Goal: Task Accomplishment & Management: Manage account settings

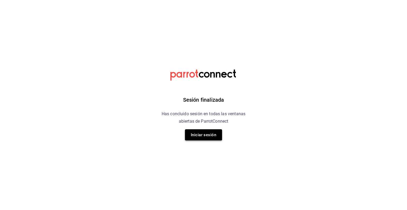
click at [198, 129] on button "Iniciar sesión" at bounding box center [203, 134] width 37 height 11
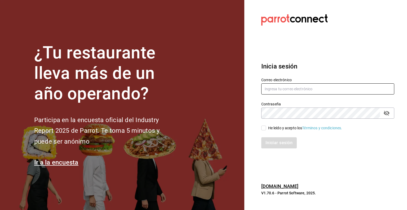
click at [275, 91] on input "text" at bounding box center [327, 88] width 133 height 11
type input "jorge.cruz@grupocosteno.com"
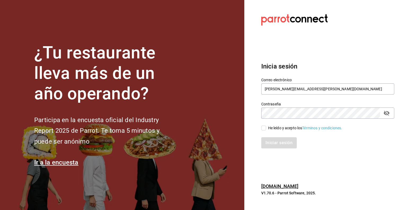
click at [265, 128] on input "He leído y acepto los Términos y condiciones." at bounding box center [263, 127] width 5 height 5
checkbox input "true"
click at [270, 143] on button "Iniciar sesión" at bounding box center [279, 142] width 36 height 11
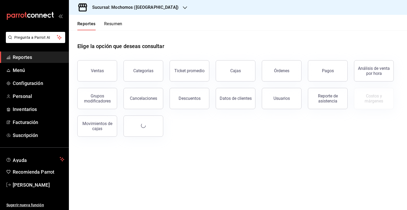
click at [150, 5] on h3 "Sucursal: Mochomos ([GEOGRAPHIC_DATA])" at bounding box center [133, 7] width 91 height 6
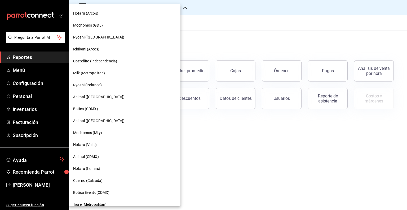
scroll to position [316, 0]
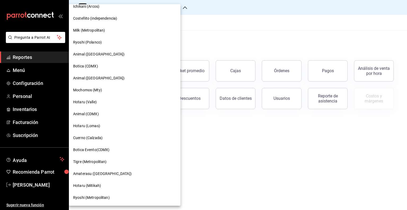
click at [89, 55] on span "Animal ([GEOGRAPHIC_DATA])" at bounding box center [98, 54] width 51 height 6
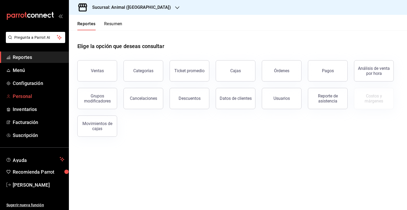
click at [24, 96] on span "Personal" at bounding box center [39, 96] width 52 height 7
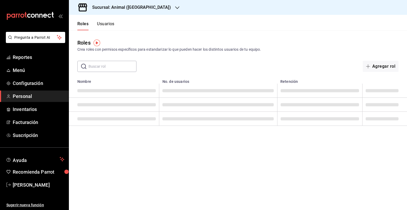
click at [106, 23] on button "Usuarios" at bounding box center [106, 25] width 18 height 9
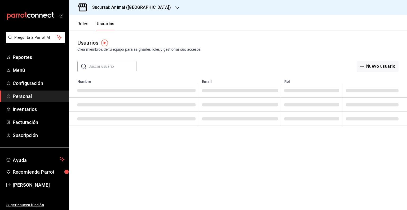
click at [104, 68] on input "text" at bounding box center [113, 66] width 48 height 11
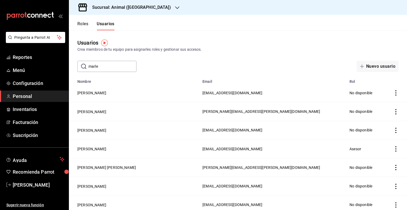
click at [118, 67] on input "marle" at bounding box center [113, 66] width 48 height 11
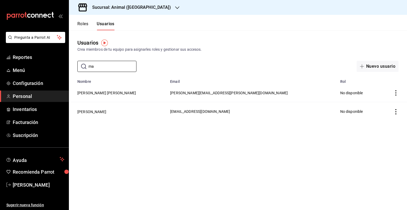
type input "m"
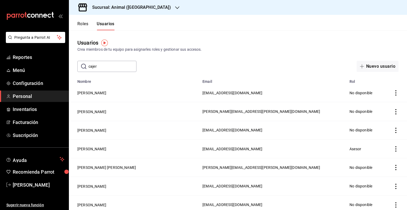
click at [110, 70] on input "cajer" at bounding box center [113, 66] width 48 height 11
type input "c"
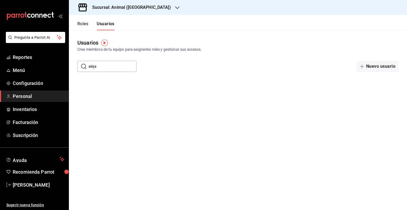
click at [111, 69] on input "aleja" at bounding box center [113, 66] width 48 height 11
type input "a"
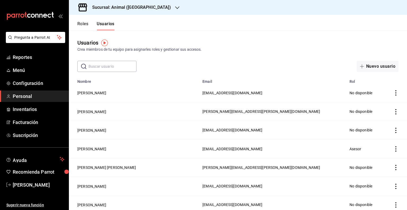
click at [117, 67] on input "text" at bounding box center [113, 66] width 48 height 11
click at [102, 66] on input "ale" at bounding box center [113, 66] width 48 height 11
click at [152, 64] on div "​ alej ​ Nuevo usuario" at bounding box center [238, 66] width 338 height 11
click at [115, 66] on input "alej" at bounding box center [113, 66] width 48 height 11
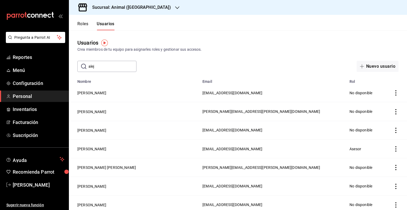
click at [115, 66] on input "alej" at bounding box center [113, 66] width 48 height 11
click at [160, 62] on div "​ alej ​ Nuevo usuario" at bounding box center [238, 66] width 338 height 11
click at [115, 68] on input "alej" at bounding box center [113, 66] width 48 height 11
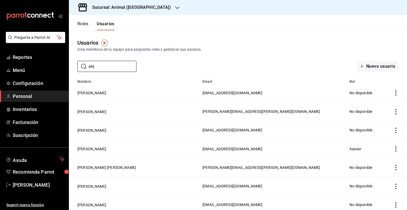
click at [173, 68] on div "​ alej ​ Nuevo usuario" at bounding box center [238, 66] width 338 height 11
click at [117, 69] on input "alej" at bounding box center [113, 66] width 48 height 11
type input "aleja"
click at [180, 60] on div "Usuarios Crea miembros de tu equipo para asignarles roles y gestionar sus acces…" at bounding box center [238, 51] width 338 height 42
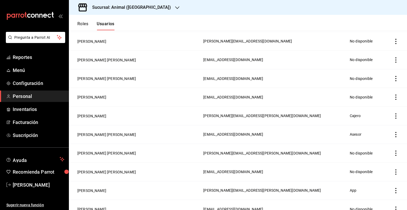
scroll to position [257, 0]
click at [106, 115] on button "Alejandra Suarez Romero" at bounding box center [91, 115] width 29 height 5
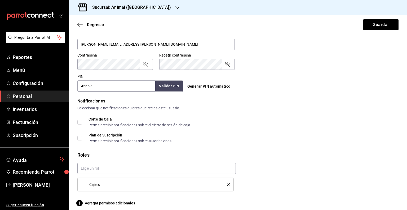
scroll to position [215, 0]
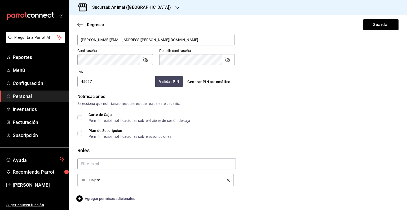
click at [120, 197] on span "Agregar permisos adicionales" at bounding box center [106, 198] width 58 height 6
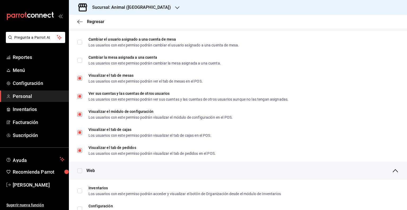
scroll to position [0, 0]
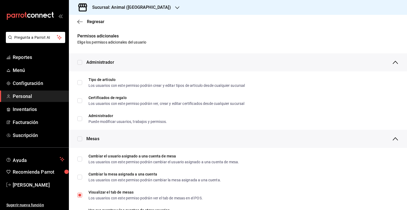
click at [117, 7] on h3 "Sucursal: Animal ([GEOGRAPHIC_DATA])" at bounding box center [129, 7] width 83 height 6
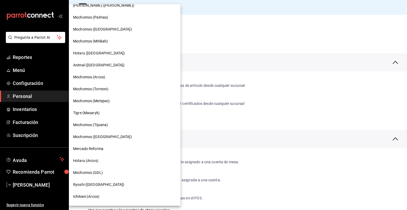
scroll to position [127, 0]
click at [101, 125] on span "Mochomos (Tijuana)" at bounding box center [90, 124] width 35 height 6
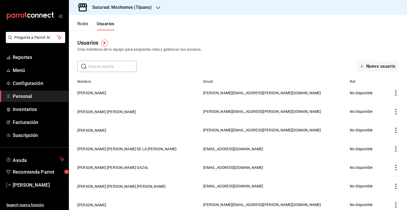
click at [98, 69] on input "text" at bounding box center [113, 66] width 48 height 11
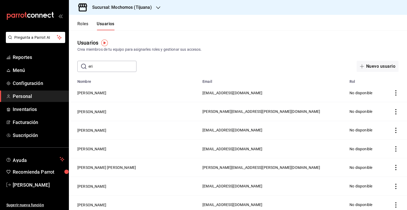
click at [99, 66] on input "eri" at bounding box center [113, 66] width 48 height 11
type input "erika"
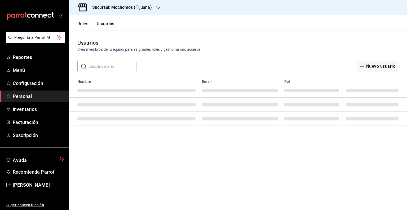
click at [108, 65] on input "text" at bounding box center [113, 66] width 48 height 11
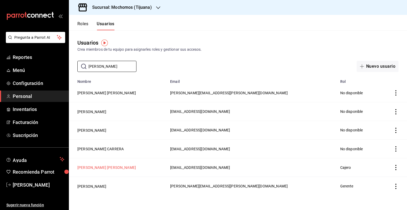
type input "erik"
click at [125, 169] on button "Erika Guadalupe Olguin Santiago" at bounding box center [106, 167] width 59 height 5
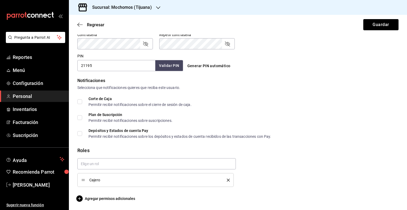
scroll to position [231, 0]
click at [125, 199] on span "Agregar permisos adicionales" at bounding box center [106, 198] width 58 height 6
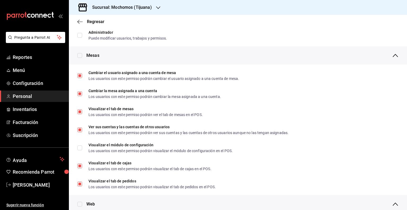
scroll to position [0, 0]
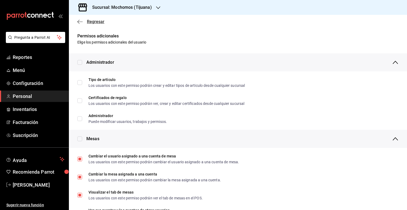
click at [82, 22] on icon "button" at bounding box center [79, 21] width 5 height 5
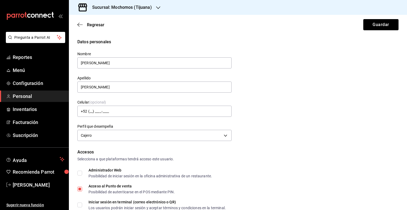
click at [355, 53] on div "Datos personales Nombre Erika Guadalupe Apellido Olguin Santiago Celular (opcio…" at bounding box center [237, 91] width 321 height 104
click at [82, 25] on icon "button" at bounding box center [79, 24] width 5 height 5
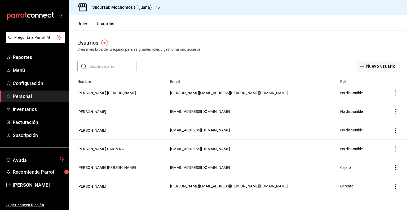
click at [111, 67] on input "text" at bounding box center [113, 66] width 48 height 11
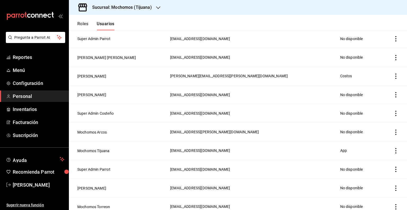
scroll to position [71, 0]
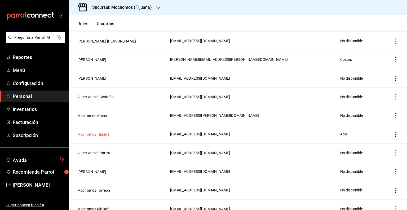
type input "mochomos"
click at [103, 134] on button "Mochomos Tijuana" at bounding box center [93, 134] width 32 height 5
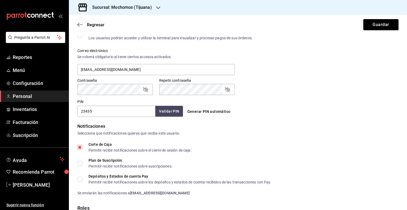
scroll to position [243, 0]
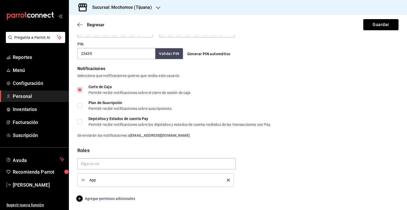
click at [120, 196] on span "Agregar permisos adicionales" at bounding box center [106, 198] width 58 height 6
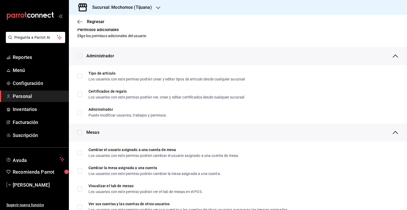
scroll to position [0, 0]
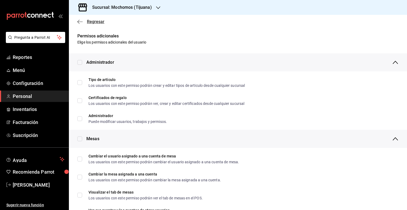
click at [77, 23] on icon "button" at bounding box center [79, 21] width 5 height 5
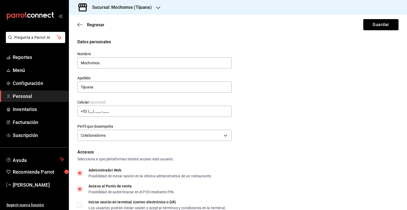
click at [80, 20] on div "Regresar Guardar" at bounding box center [238, 25] width 338 height 20
click at [79, 27] on icon "button" at bounding box center [79, 24] width 5 height 5
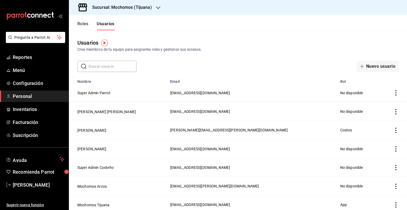
click at [155, 6] on div "Sucursal: Mochomos (Tijuana)" at bounding box center [117, 7] width 89 height 15
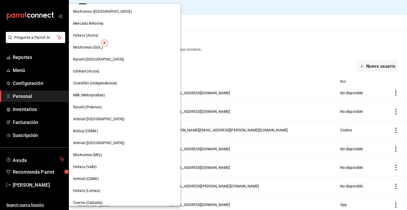
scroll to position [316, 0]
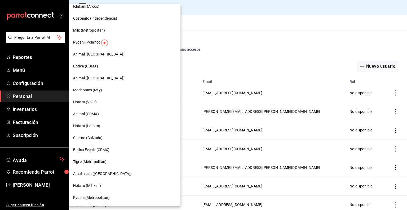
click at [92, 51] on span "Animal ([GEOGRAPHIC_DATA])" at bounding box center [98, 54] width 51 height 6
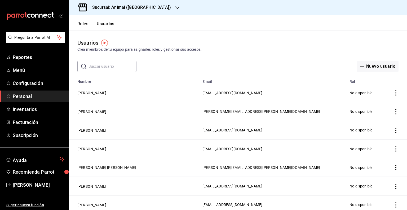
click at [108, 69] on input "text" at bounding box center [113, 66] width 48 height 11
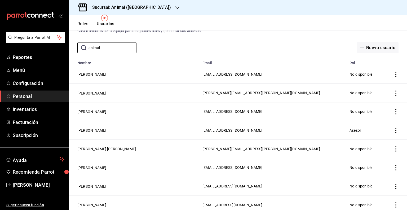
scroll to position [0, 0]
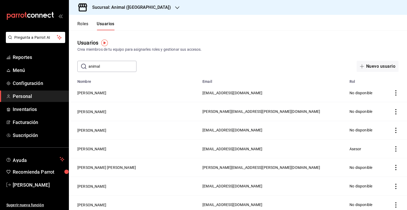
click at [104, 61] on input "animal" at bounding box center [113, 66] width 48 height 11
type input "animal"
click at [117, 68] on input "text" at bounding box center [113, 66] width 48 height 11
click at [259, 52] on div "Crea miembros de tu equipo para asignarles roles y gestionar sus accesos." at bounding box center [237, 50] width 321 height 6
click at [269, 59] on div "Usuarios Crea miembros de tu equipo para asignarles roles y gestionar sus acces…" at bounding box center [238, 51] width 338 height 42
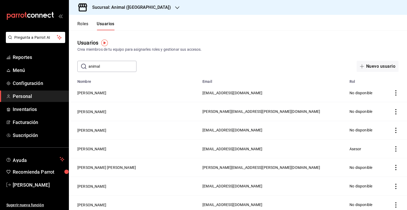
click at [137, 66] on div "​ animal ​ Nuevo usuario" at bounding box center [238, 66] width 338 height 11
click at [132, 66] on input "animal" at bounding box center [113, 66] width 48 height 11
click at [176, 50] on div "Crea miembros de tu equipo para asignarles roles y gestionar sus accesos." at bounding box center [237, 50] width 321 height 6
click at [203, 42] on div "Usuarios Crea miembros de tu equipo para asignarles roles y gestionar sus acces…" at bounding box center [238, 46] width 338 height 14
click at [193, 68] on div "​ anim ​ Nuevo usuario" at bounding box center [238, 66] width 338 height 11
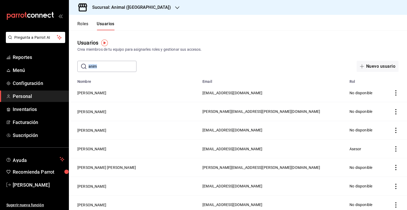
click at [193, 68] on div "​ anim ​ Nuevo usuario" at bounding box center [238, 66] width 338 height 11
click at [212, 52] on div "Crea miembros de tu equipo para asignarles roles y gestionar sus accesos." at bounding box center [237, 50] width 321 height 6
click at [133, 63] on input "anim" at bounding box center [113, 66] width 48 height 11
click at [119, 67] on input "anim" at bounding box center [113, 66] width 48 height 11
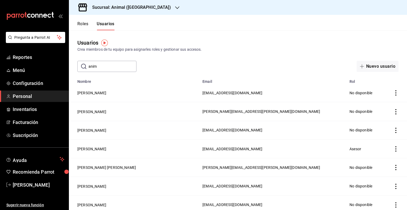
click at [119, 67] on input "anim" at bounding box center [113, 66] width 48 height 11
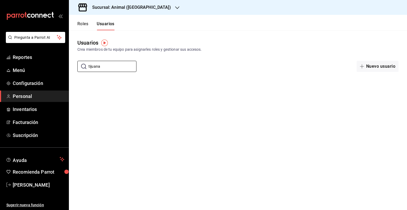
type input "tijuana"
click at [222, 118] on main "Usuarios Crea miembros de tu equipo para asignarles roles y gestionar sus acces…" at bounding box center [238, 120] width 338 height 180
click at [161, 149] on main "Usuarios Crea miembros de tu equipo para asignarles roles y gestionar sus acces…" at bounding box center [238, 120] width 338 height 180
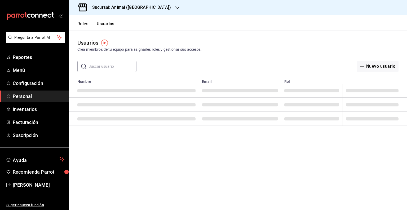
click at [107, 64] on input "text" at bounding box center [113, 66] width 48 height 11
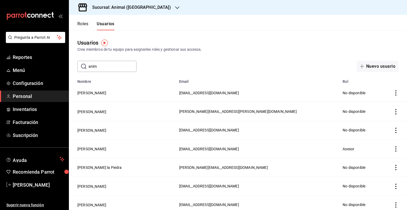
click at [197, 53] on div "Usuarios Crea miembros de tu equipo para asignarles roles y gestionar sus acces…" at bounding box center [238, 51] width 338 height 42
click at [190, 68] on div "​ anim ​ Nuevo usuario" at bounding box center [238, 66] width 338 height 11
click at [215, 33] on div "Usuarios Crea miembros de tu equipo para asignarles roles y gestionar sus acces…" at bounding box center [238, 51] width 338 height 42
click at [105, 69] on input "anim" at bounding box center [113, 66] width 48 height 11
type input "a"
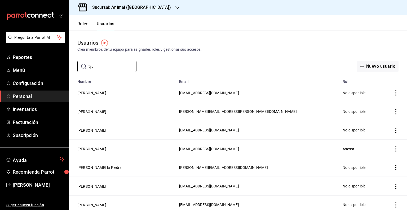
type input "tiju"
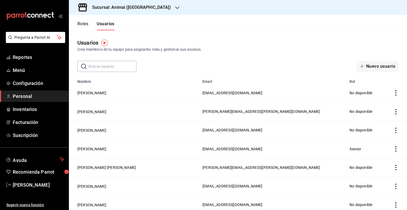
click at [115, 69] on input "text" at bounding box center [113, 66] width 48 height 11
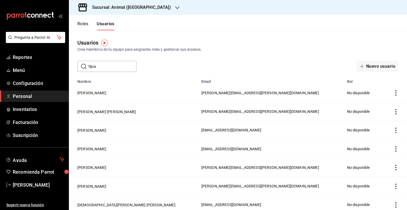
click at [115, 69] on input "tijua" at bounding box center [113, 66] width 48 height 11
click at [113, 69] on input "tijua" at bounding box center [113, 66] width 48 height 11
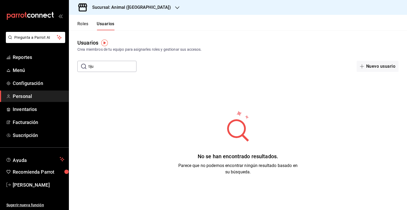
click at [107, 62] on input "tiju" at bounding box center [113, 66] width 48 height 11
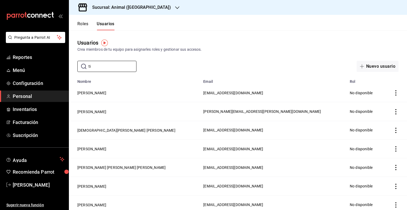
type input "ti"
click at [138, 3] on div "Sucursal: Animal ([GEOGRAPHIC_DATA])" at bounding box center [127, 7] width 108 height 15
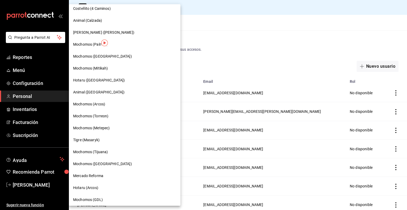
scroll to position [122, 0]
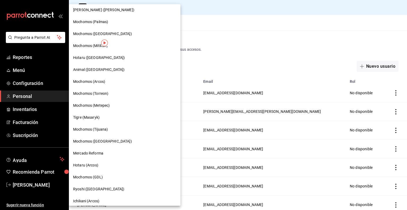
click at [100, 129] on span "Mochomos (Tijuana)" at bounding box center [90, 129] width 35 height 6
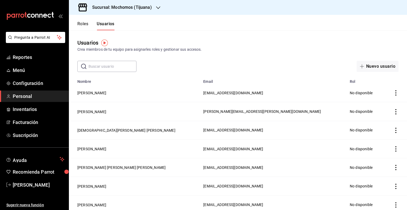
click at [117, 63] on input "text" at bounding box center [113, 66] width 48 height 11
type input "a"
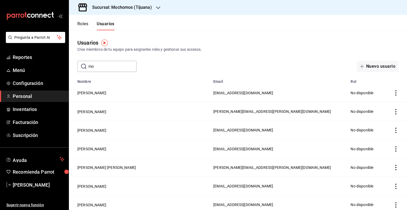
type input "m"
type input "tijuana"
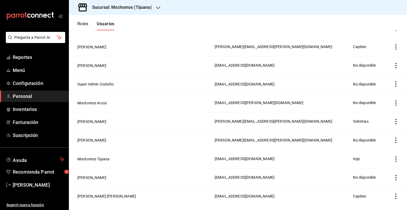
scroll to position [643, 0]
click at [112, 158] on td "Mochomos Tijuana" at bounding box center [140, 158] width 143 height 19
click at [106, 158] on button "Mochomos Tijuana" at bounding box center [93, 158] width 32 height 5
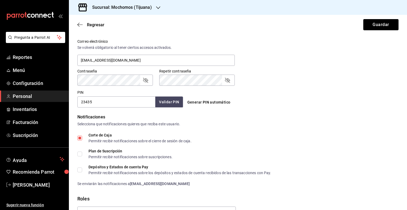
scroll to position [243, 0]
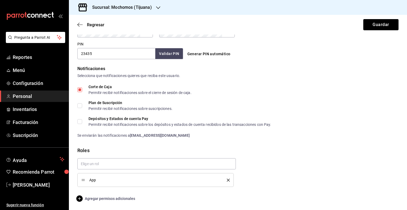
click at [95, 197] on span "Agregar permisos adicionales" at bounding box center [106, 198] width 58 height 6
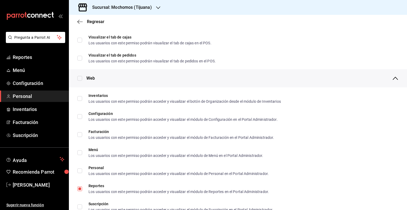
scroll to position [209, 0]
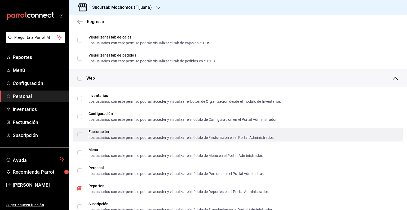
click at [81, 132] on input "Facturación Los usuarios con este permiso podrán acceder y visualizar el módulo…" at bounding box center [79, 134] width 5 height 5
checkbox input "true"
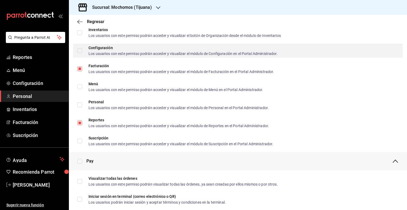
scroll to position [0, 0]
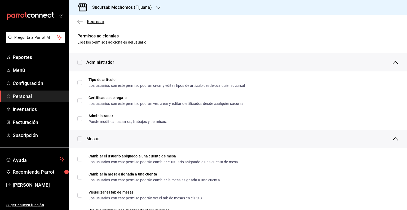
click at [81, 21] on icon "button" at bounding box center [79, 21] width 5 height 5
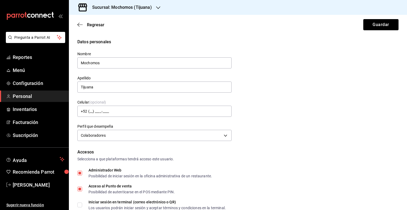
click at [370, 31] on div "Regresar Guardar" at bounding box center [238, 25] width 338 height 20
click at [372, 28] on button "Guardar" at bounding box center [381, 24] width 35 height 11
